Goal: Task Accomplishment & Management: Manage account settings

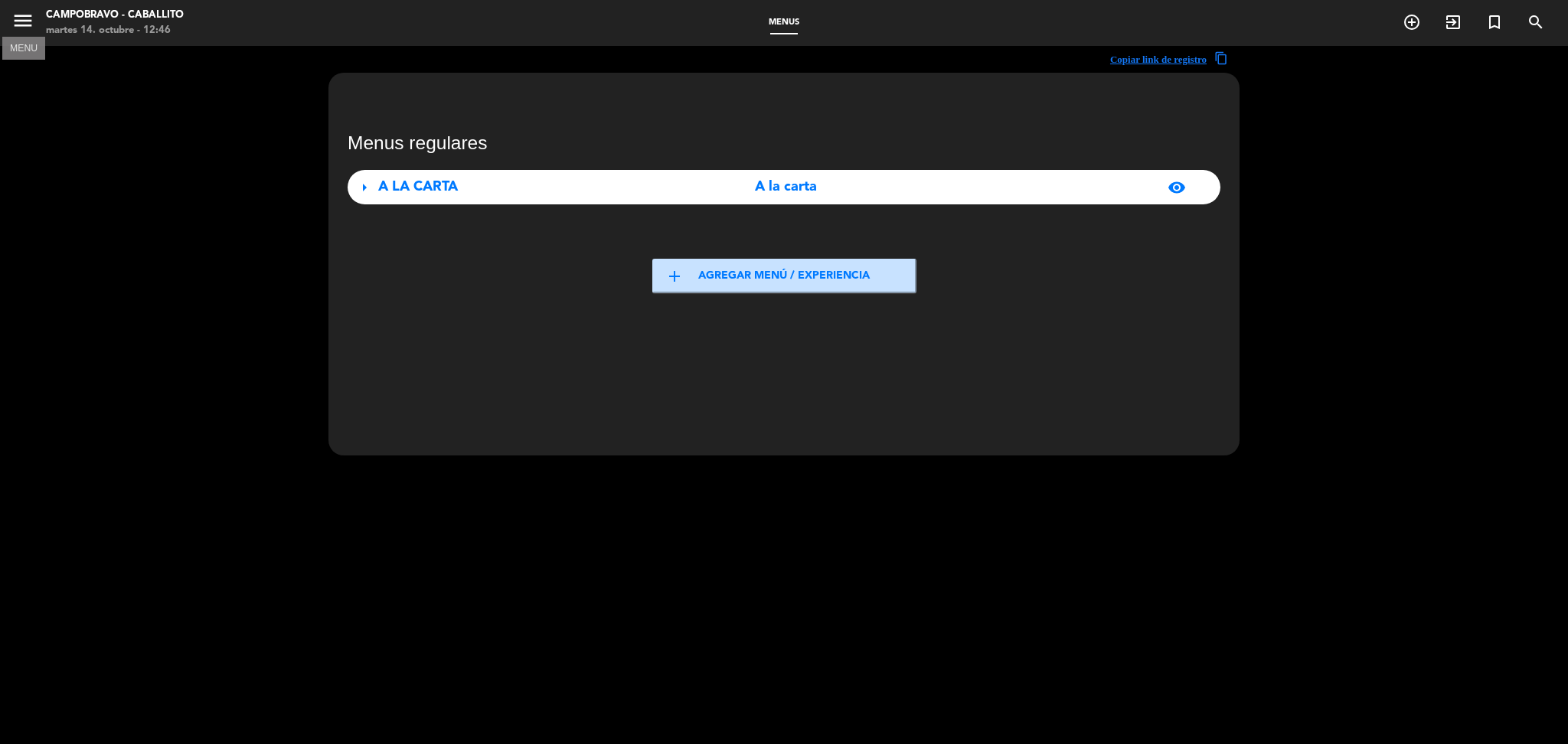
click at [17, 12] on icon "menu" at bounding box center [23, 20] width 23 height 23
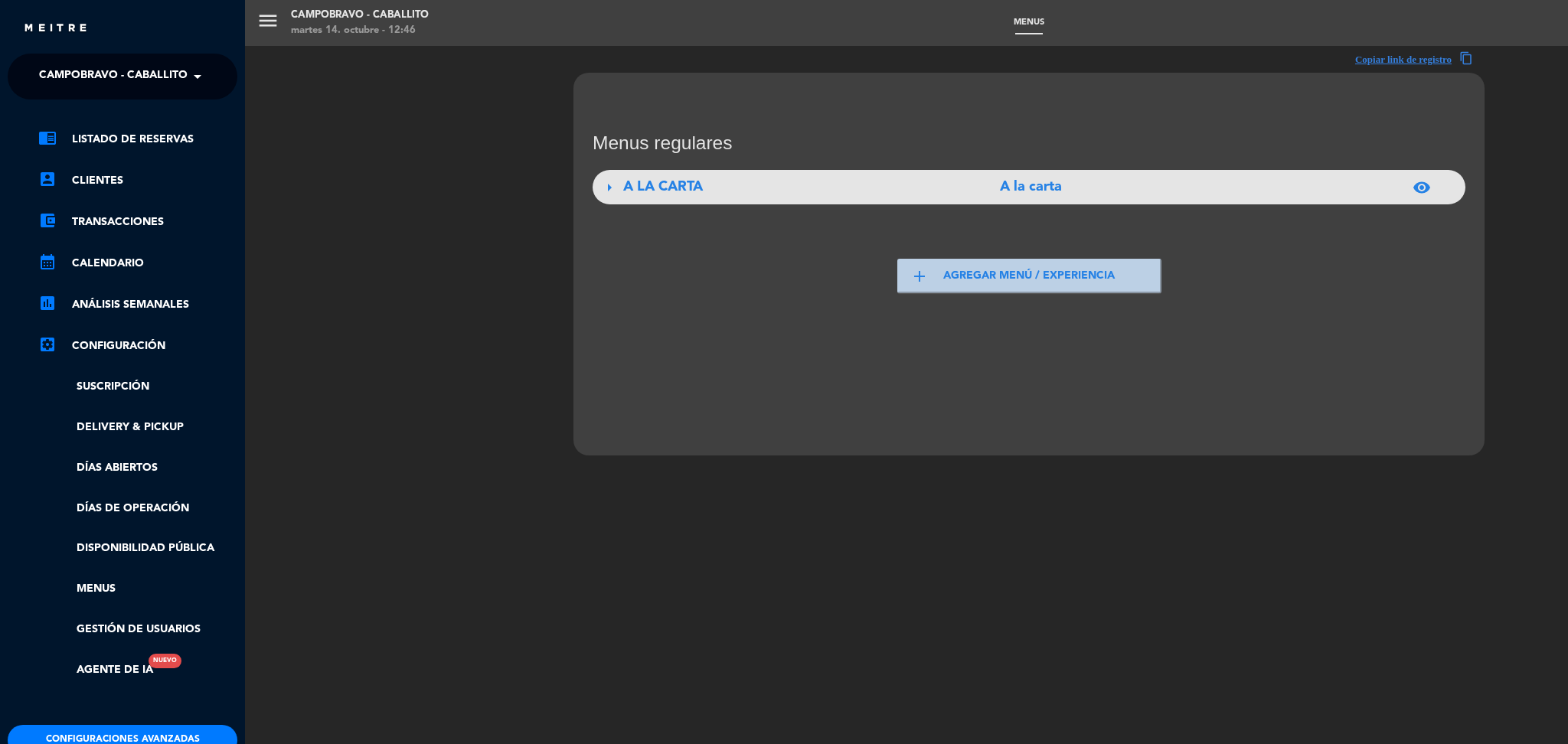
click at [162, 90] on span "Campobravo - caballito" at bounding box center [112, 76] width 148 height 32
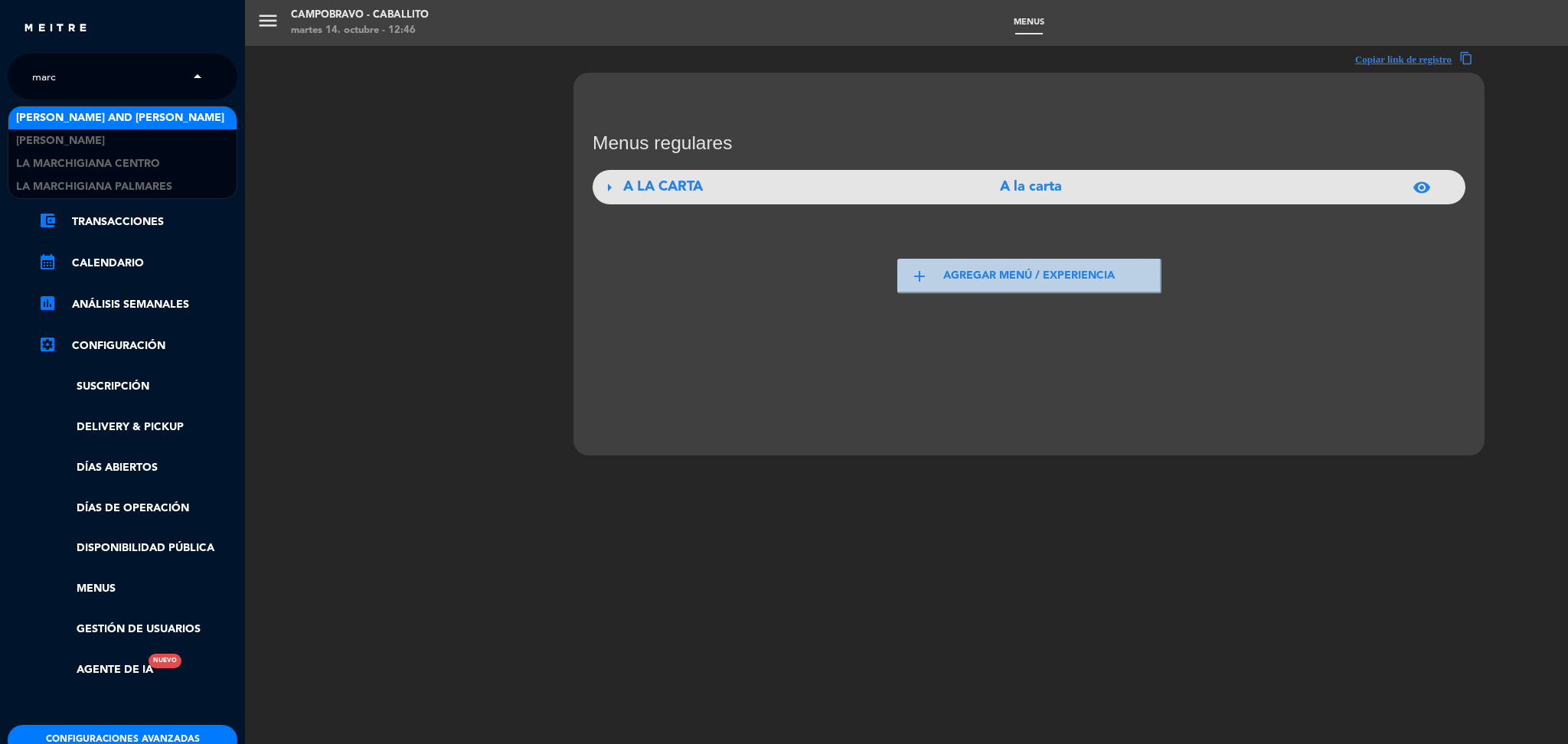
type input "march"
click at [131, 123] on span "La Marchigiana Centro" at bounding box center [88, 118] width 144 height 17
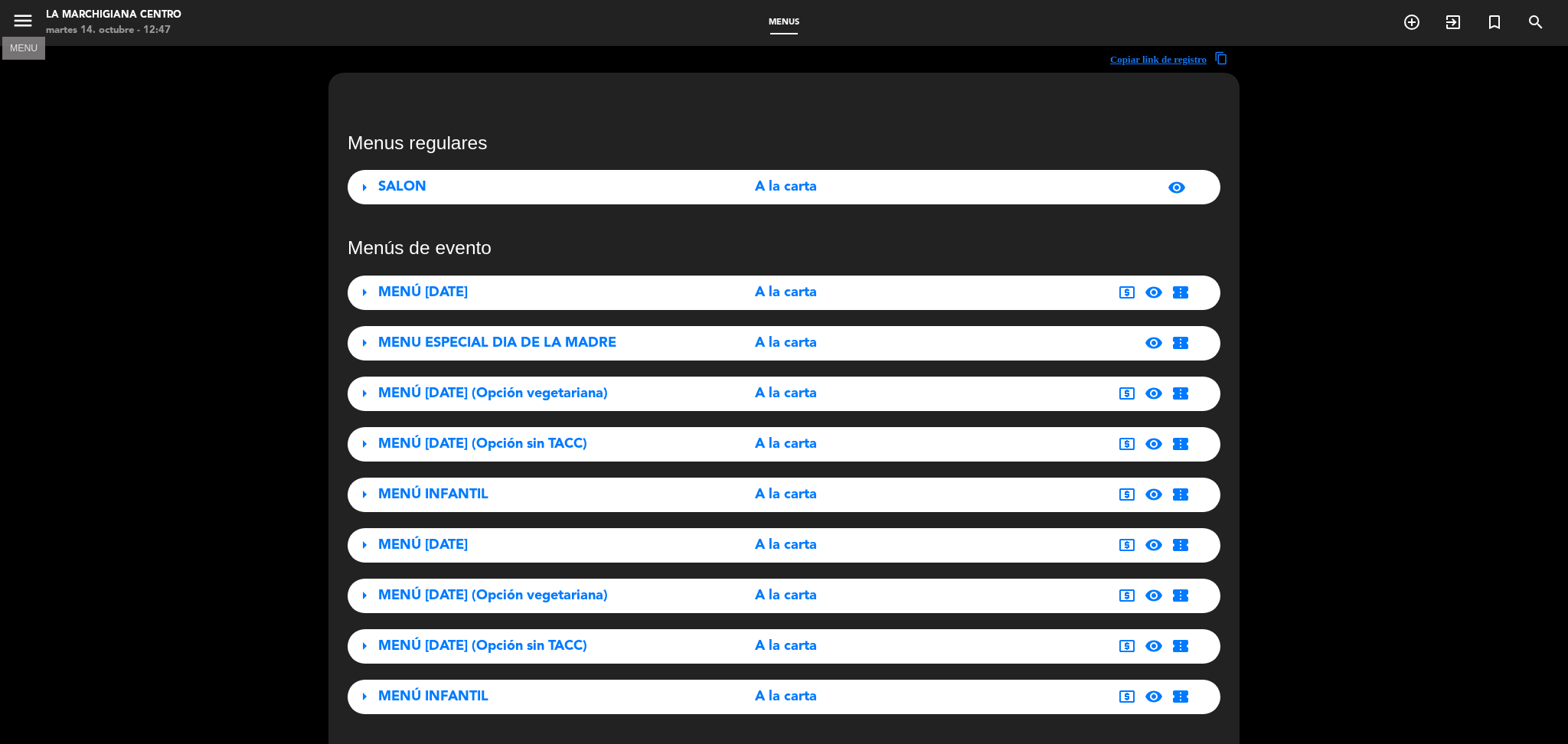
click at [28, 21] on icon "menu" at bounding box center [23, 20] width 23 height 23
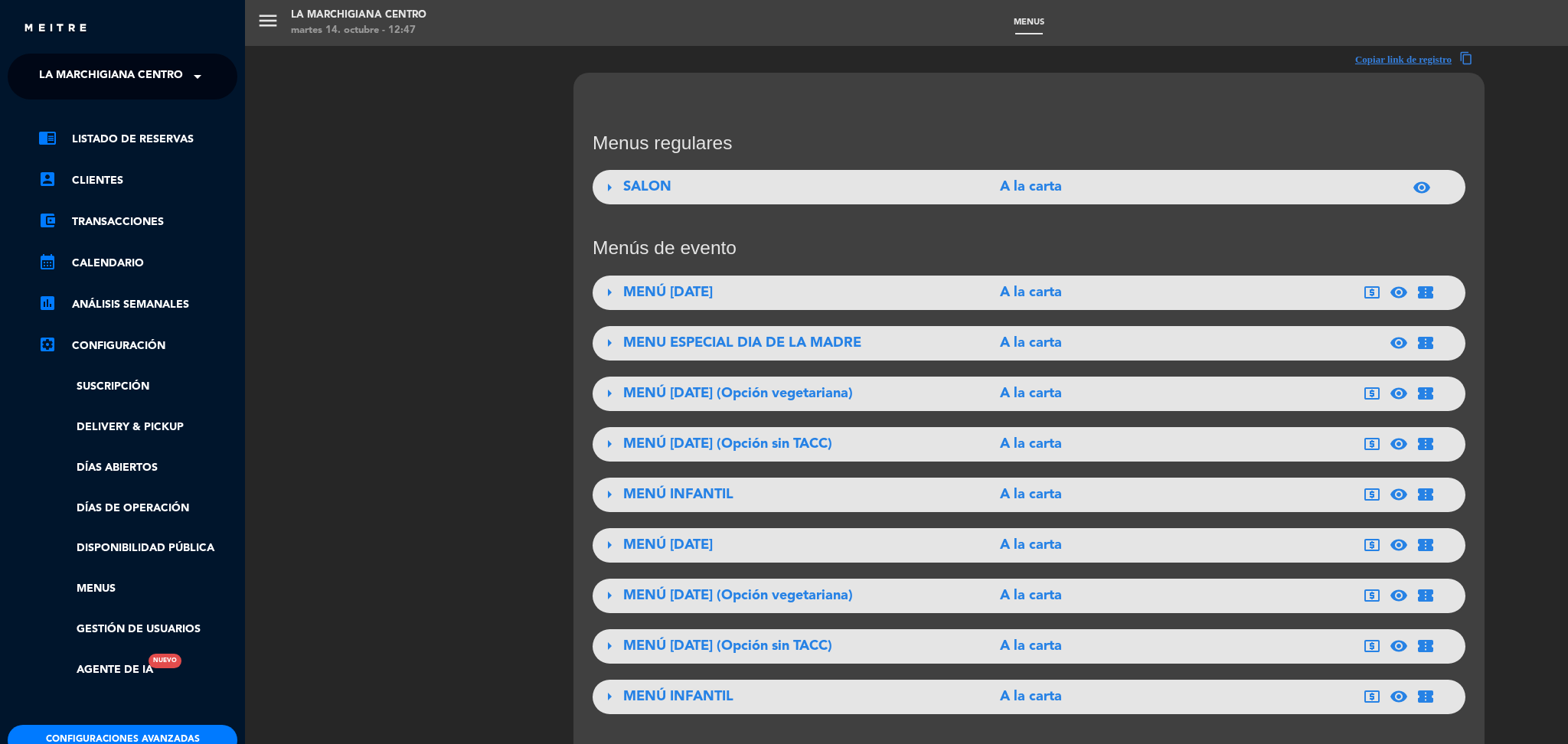
click at [184, 737] on button "Configuraciones avanzadas" at bounding box center [122, 740] width 230 height 31
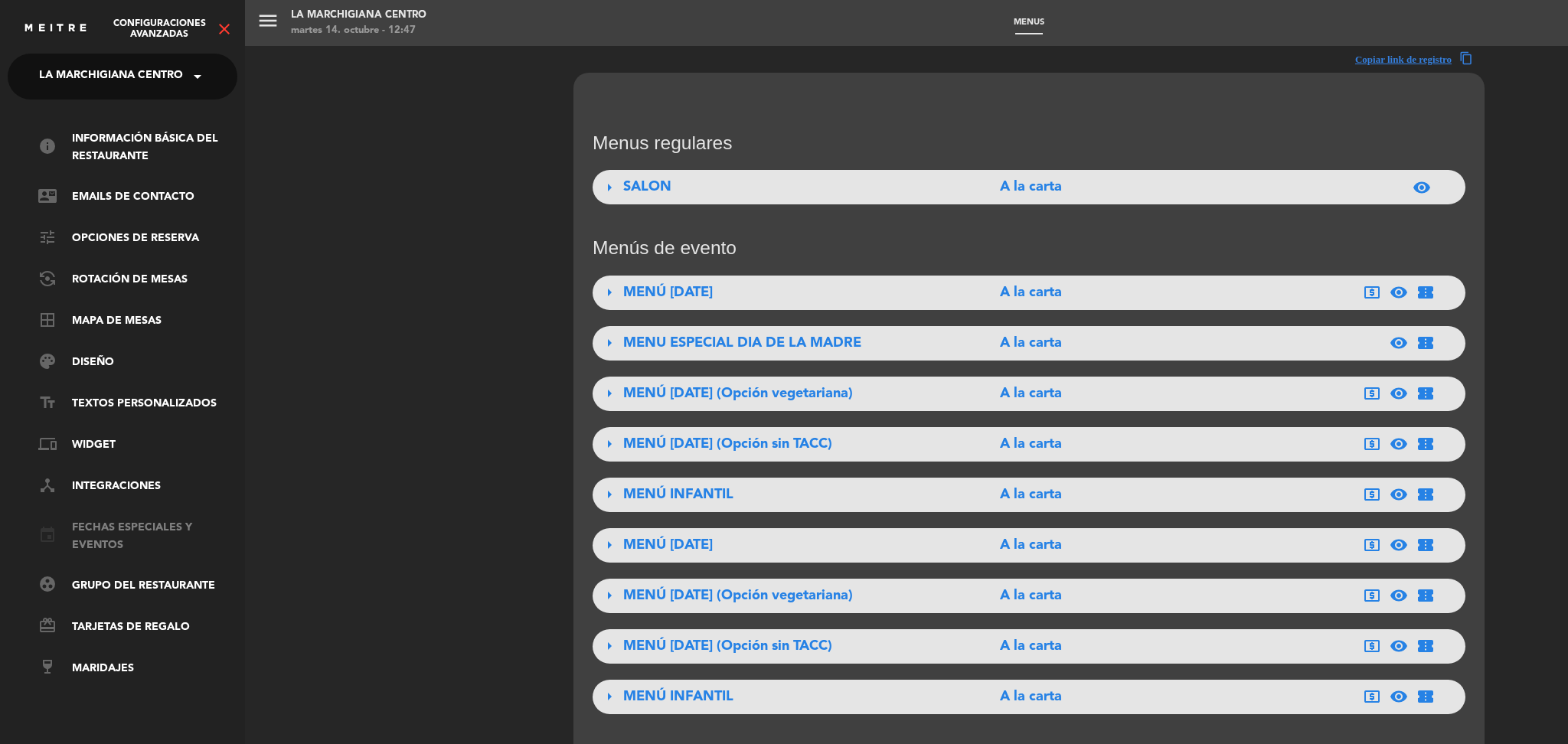
click at [87, 532] on link "event Fechas especiales y eventos" at bounding box center [137, 537] width 199 height 35
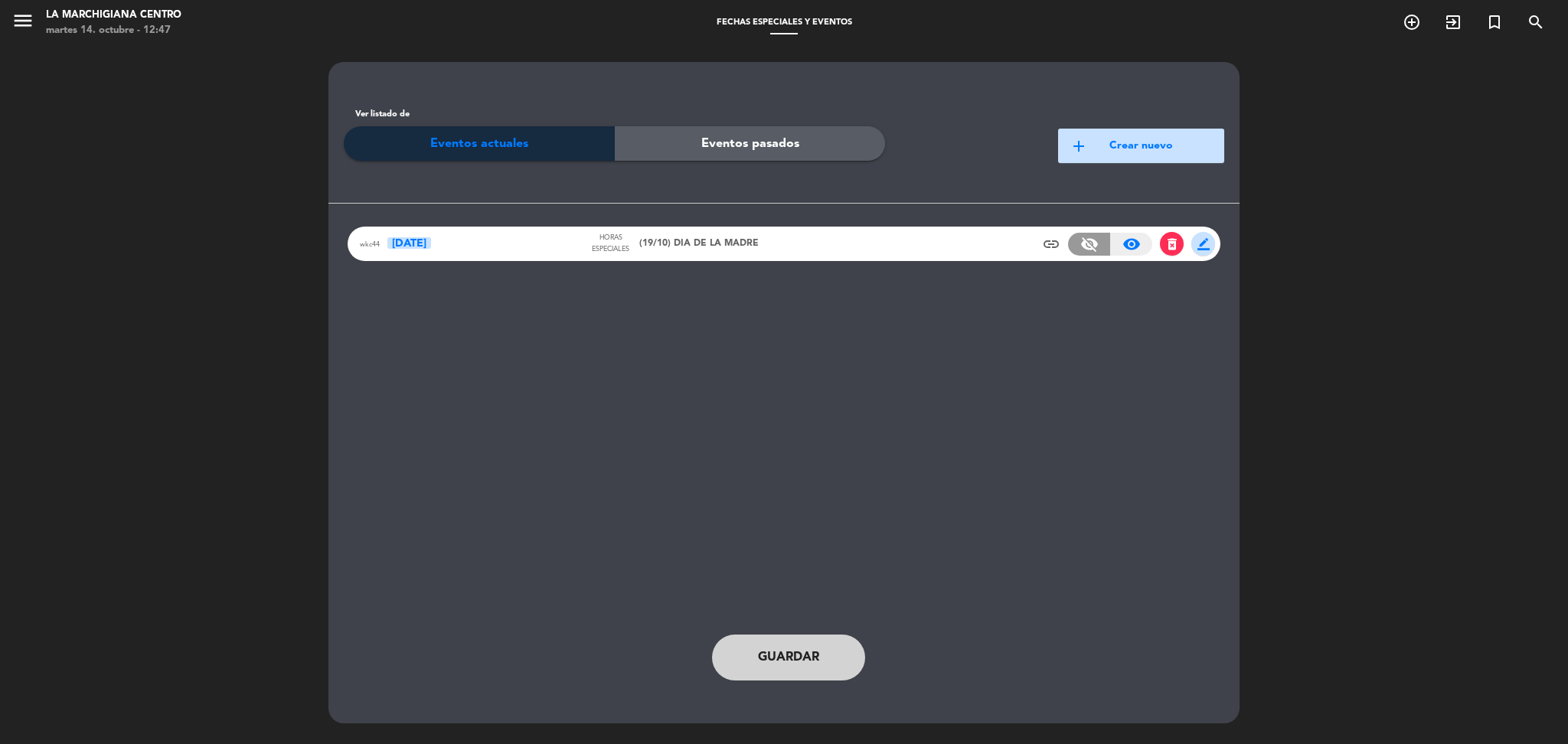
click at [706, 252] on div "Horas especiales (19/10) DIA DE LA MADRE" at bounding box center [674, 243] width 170 height 22
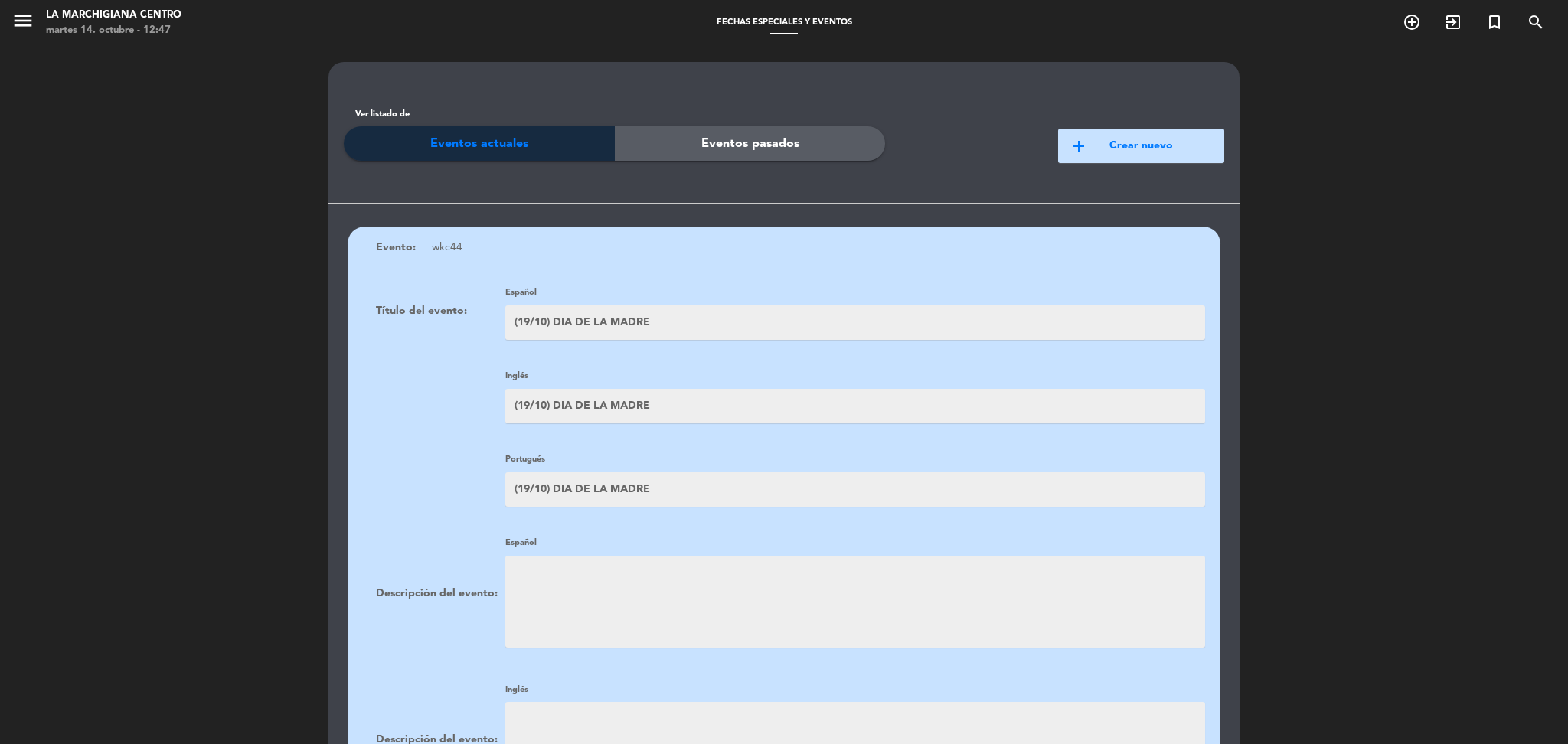
click at [642, 312] on input "(19/10) DIA DE LA MADRE" at bounding box center [855, 323] width 700 height 35
click at [18, 27] on icon "menu" at bounding box center [23, 20] width 23 height 23
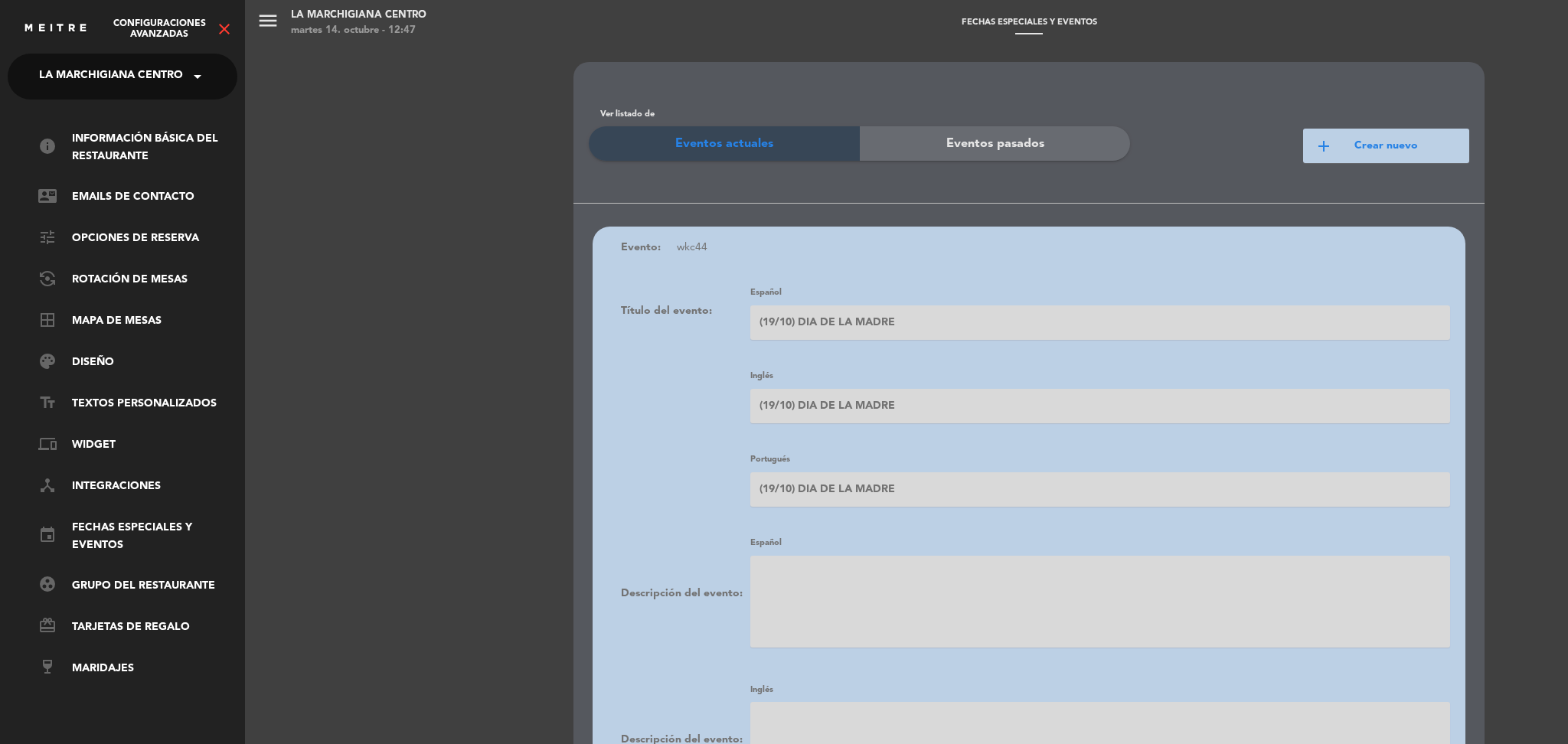
click at [133, 75] on span "La Marchigiana Centro" at bounding box center [110, 76] width 144 height 32
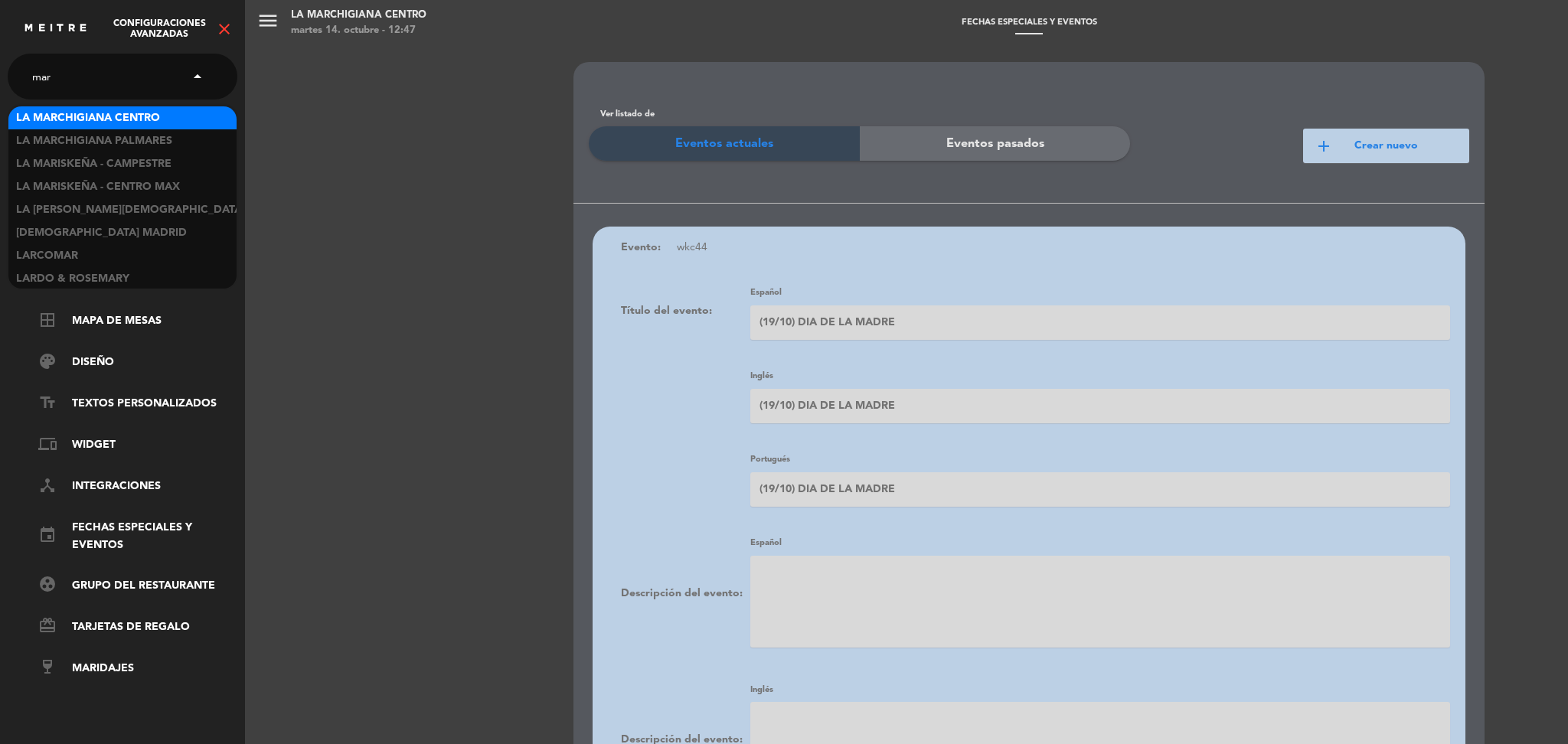
scroll to position [275, 0]
type input "marc"
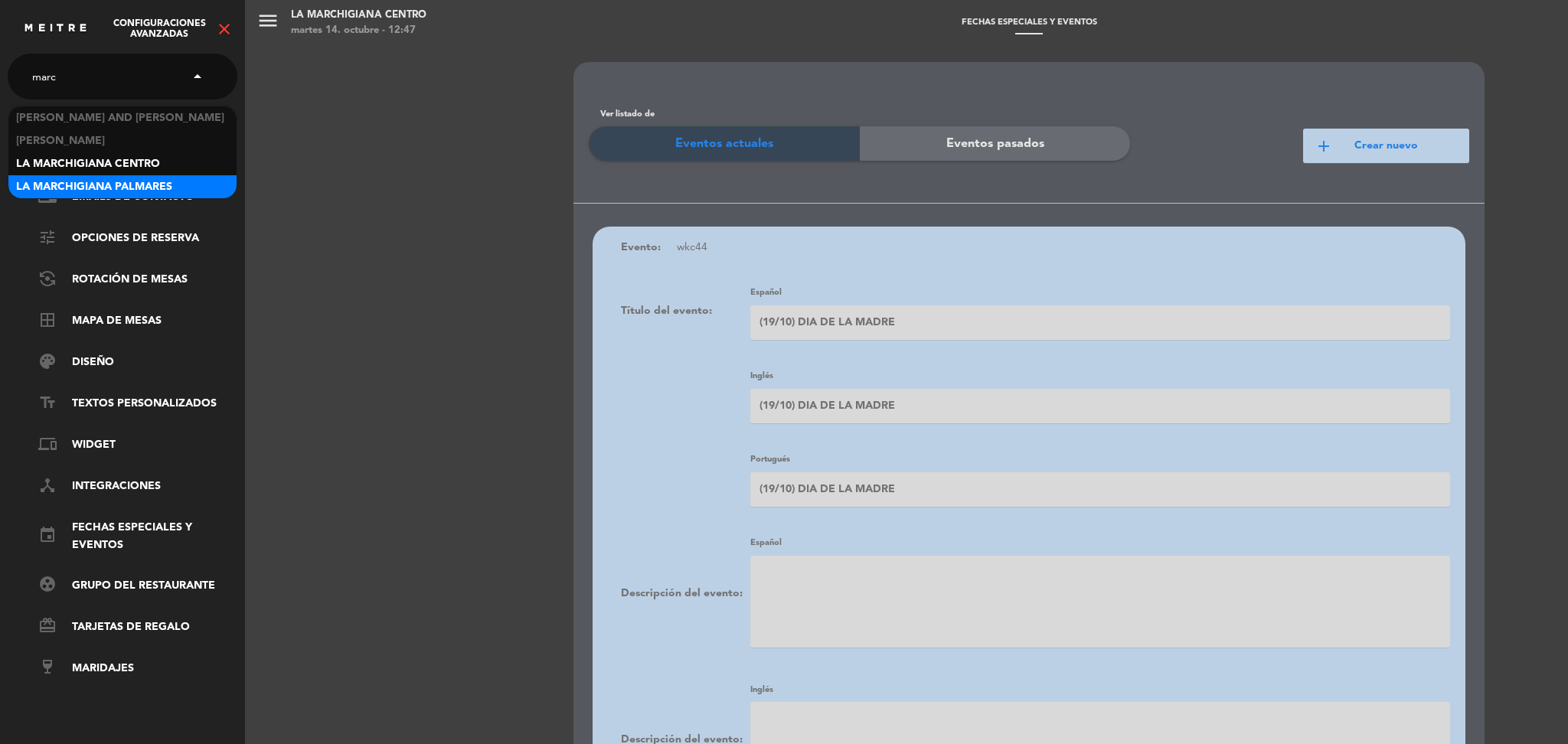
click at [120, 184] on span "La Marchigiana Palmares" at bounding box center [94, 187] width 156 height 17
